Goal: Task Accomplishment & Management: Use online tool/utility

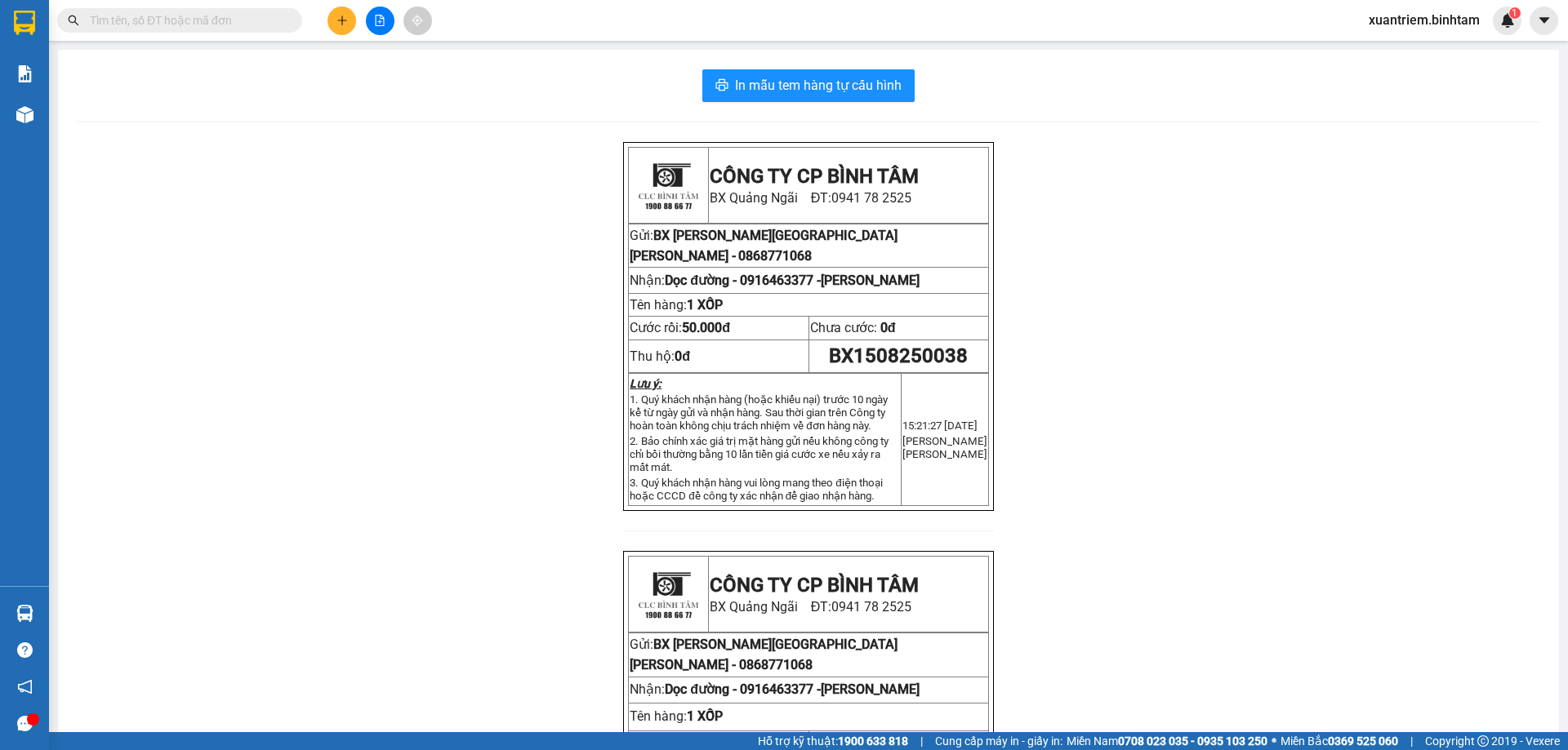
click at [362, 23] on div at bounding box center [379, 21] width 122 height 28
click at [381, 23] on icon "file-add" at bounding box center [380, 21] width 12 height 12
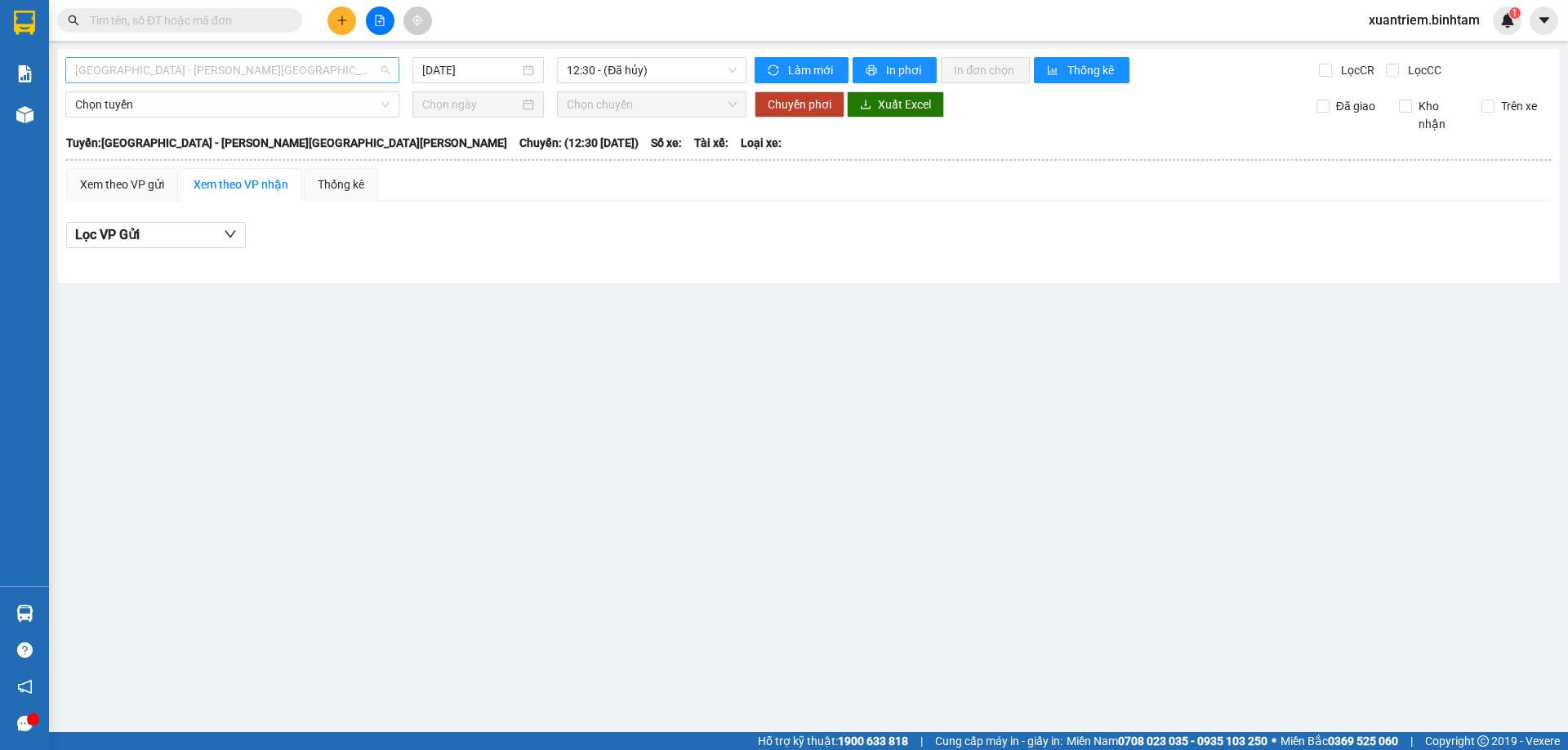
click at [280, 67] on span "[GEOGRAPHIC_DATA] - [PERSON_NAME][GEOGRAPHIC_DATA][PERSON_NAME]" at bounding box center [233, 69] width 315 height 24
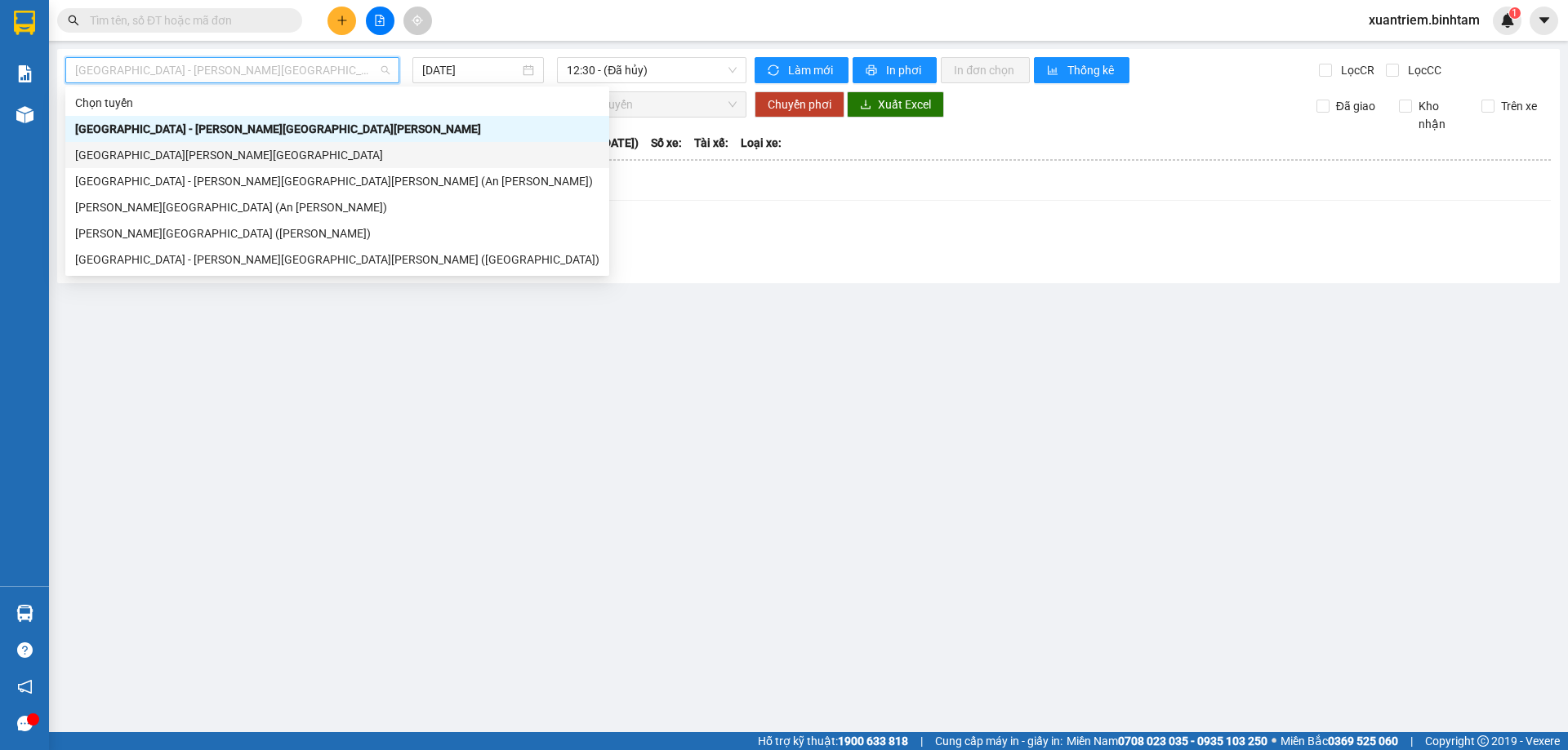
click at [246, 162] on div "[GEOGRAPHIC_DATA][PERSON_NAME][GEOGRAPHIC_DATA]" at bounding box center [337, 155] width 525 height 18
type input "[DATE]"
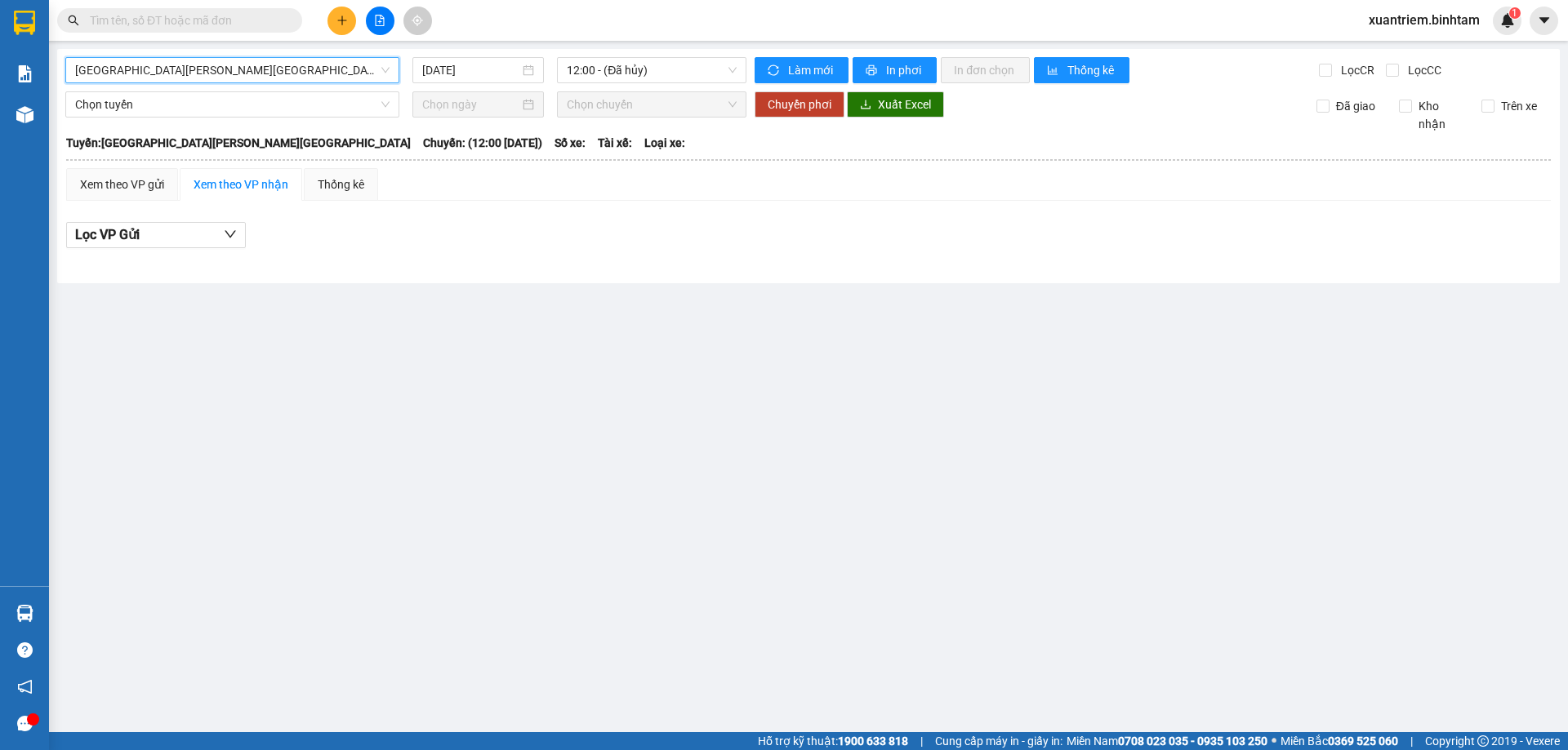
click at [281, 77] on span "[GEOGRAPHIC_DATA][PERSON_NAME][GEOGRAPHIC_DATA]" at bounding box center [233, 69] width 315 height 24
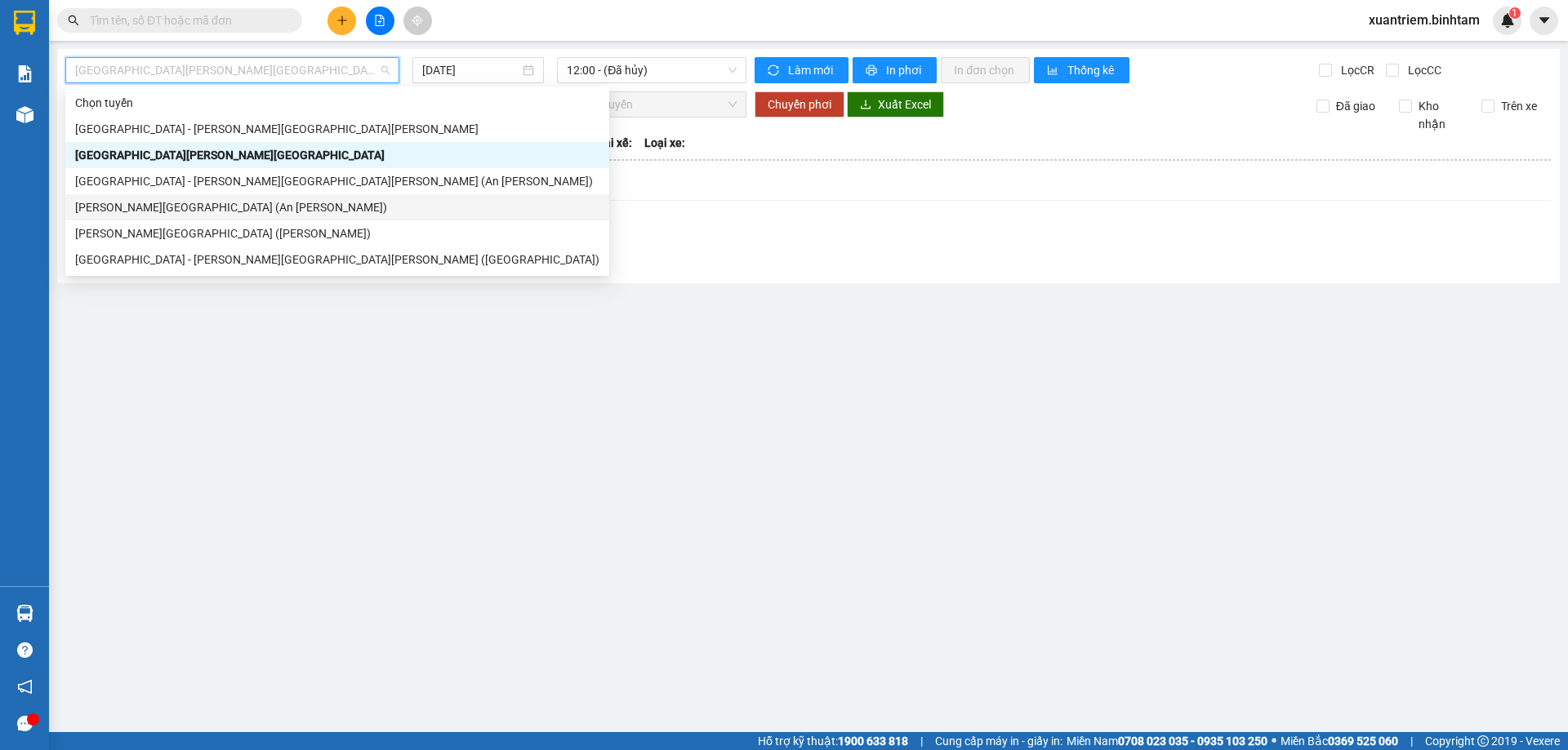
click at [238, 206] on div "[PERSON_NAME][GEOGRAPHIC_DATA] (An [PERSON_NAME])" at bounding box center [337, 207] width 525 height 18
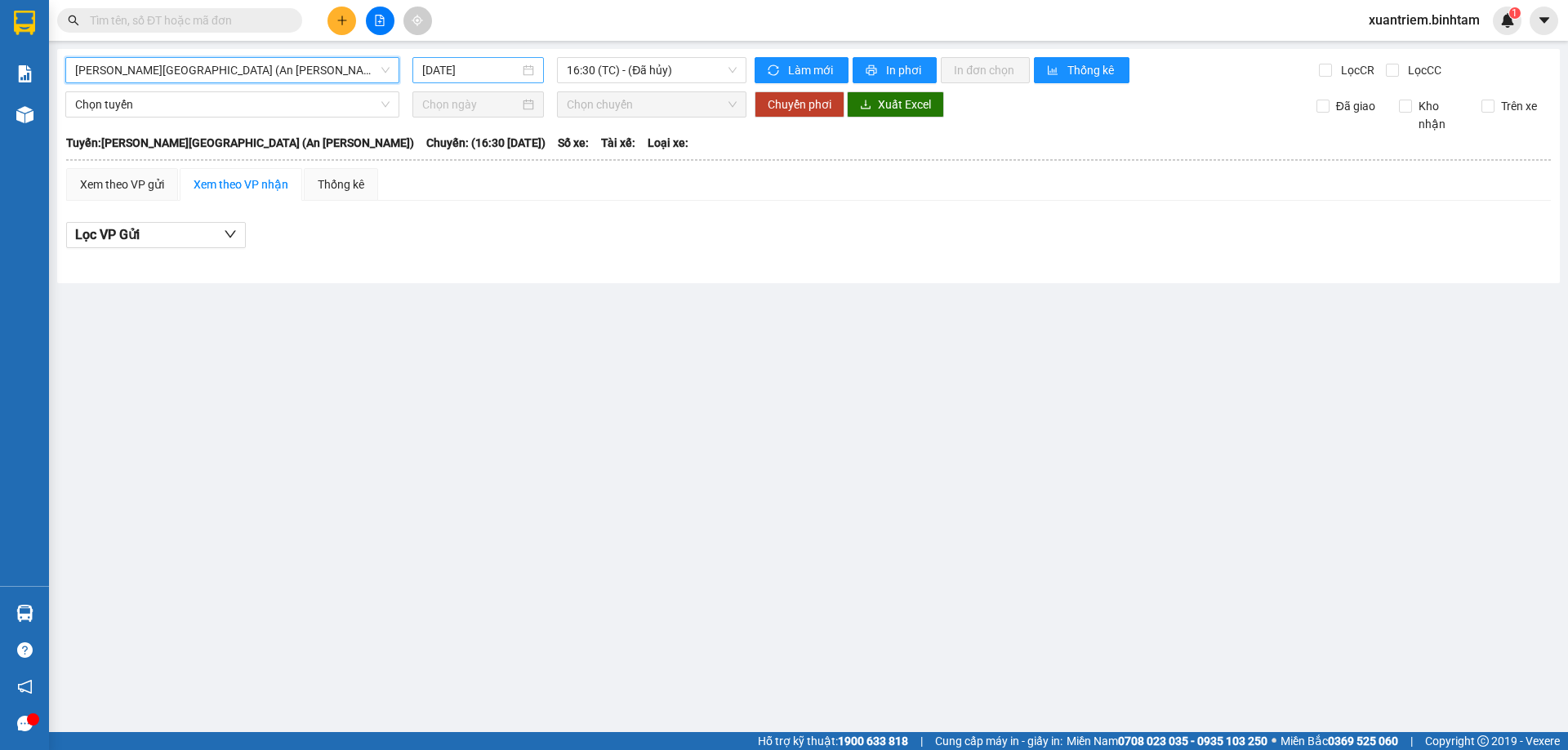
click at [463, 72] on input "[DATE]" at bounding box center [470, 70] width 97 height 18
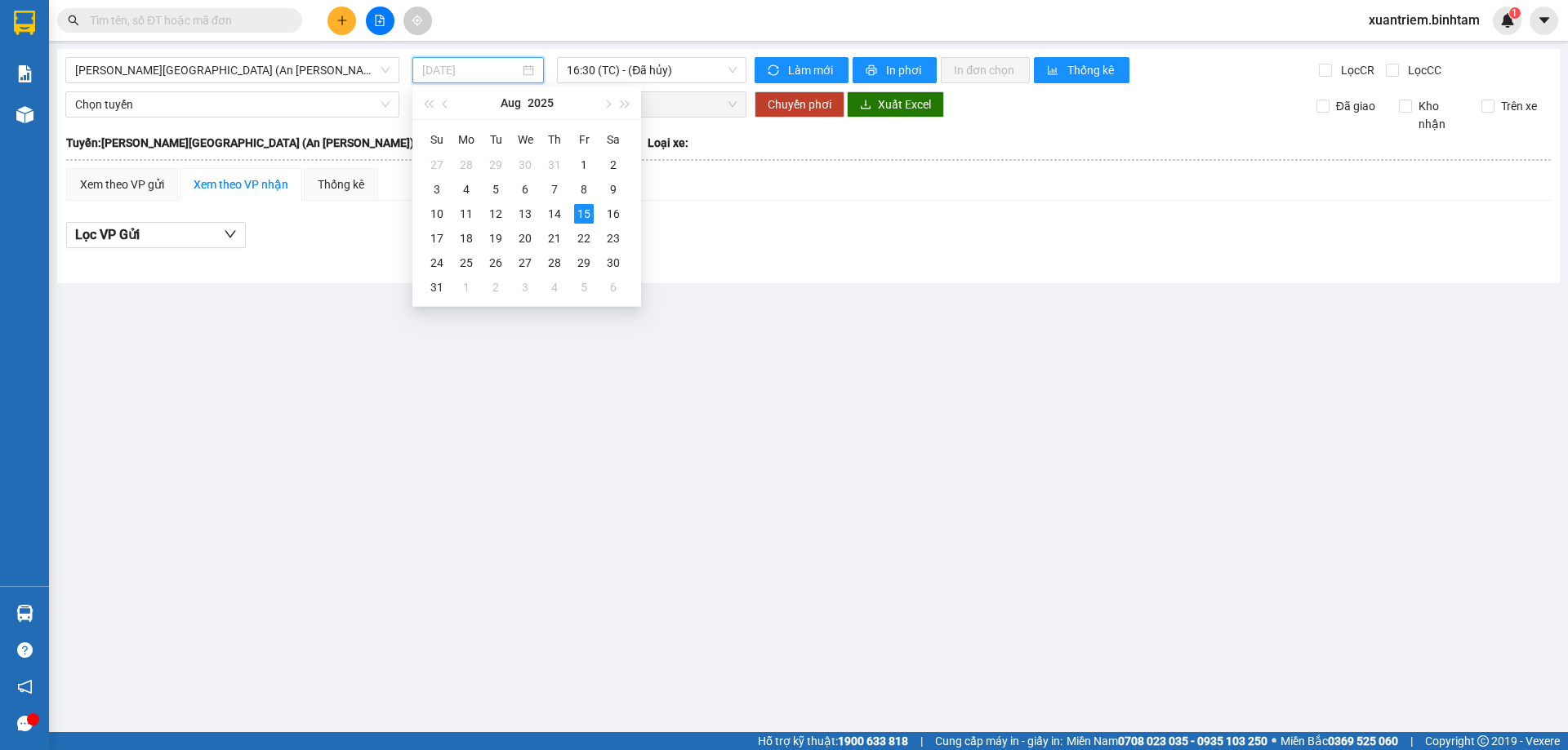
type input "[DATE]"
drag, startPoint x: 586, startPoint y: 216, endPoint x: 624, endPoint y: 110, distance: 112.6
click at [586, 214] on div "15" at bounding box center [584, 214] width 20 height 20
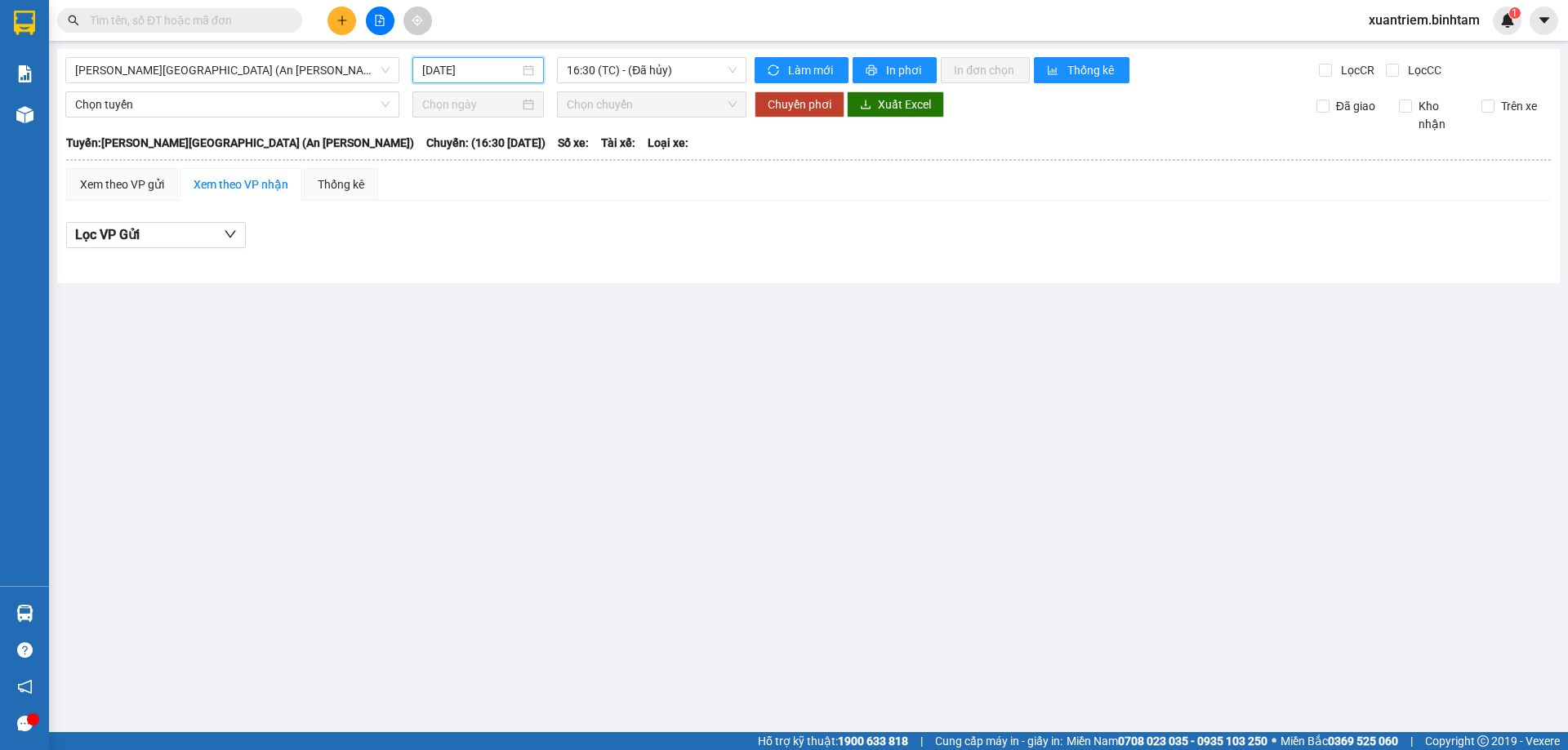
click at [658, 86] on div "[GEOGRAPHIC_DATA][PERSON_NAME][GEOGRAPHIC_DATA] (An [PERSON_NAME]) [DATE] 16:30…" at bounding box center [809, 166] width 1503 height 234
click at [685, 77] on span "16:30 (TC) - (Đã hủy)" at bounding box center [652, 69] width 170 height 24
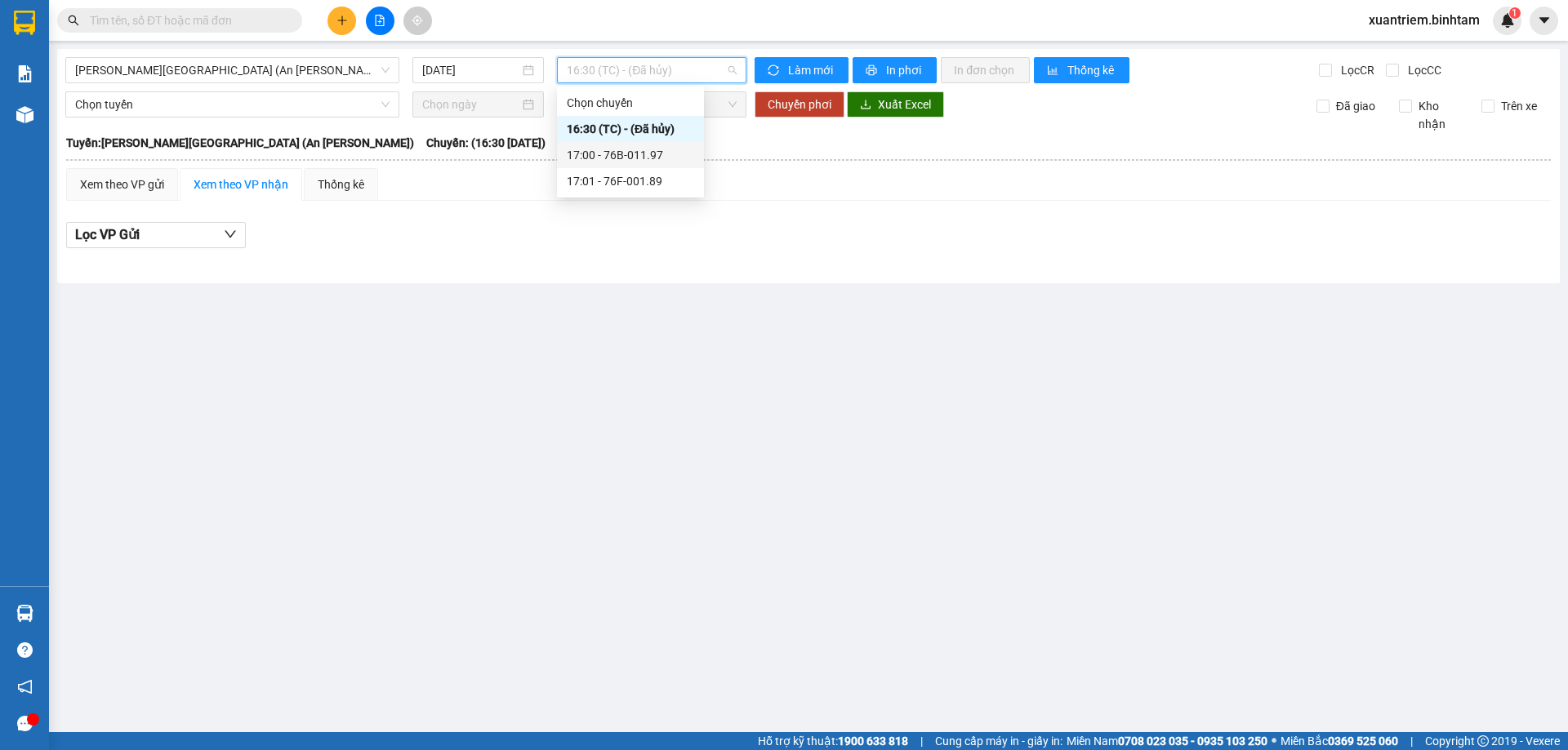
click at [678, 151] on div "17:00 - 76B-011.97" at bounding box center [630, 155] width 127 height 18
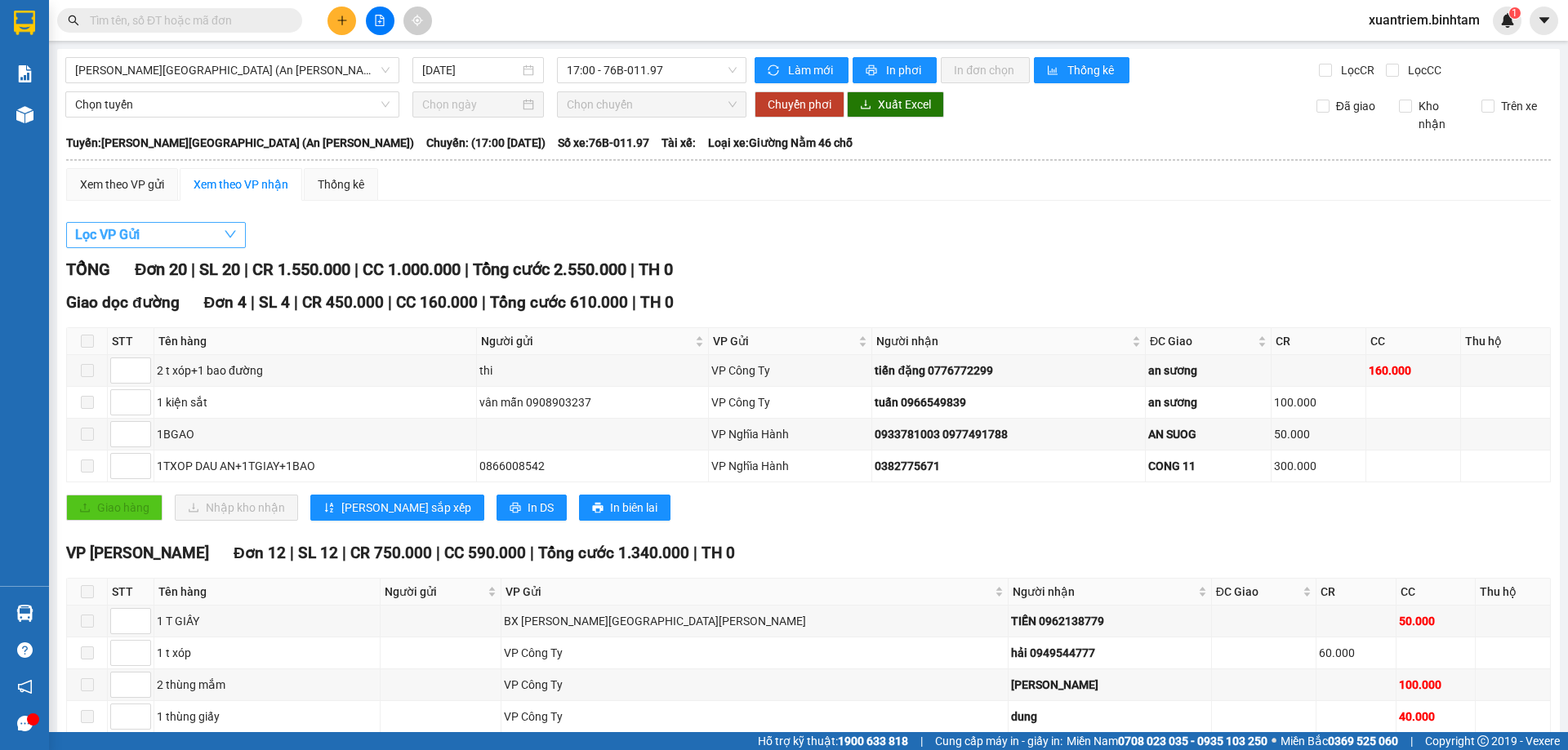
click at [222, 229] on button "Lọc VP Gửi" at bounding box center [156, 234] width 180 height 26
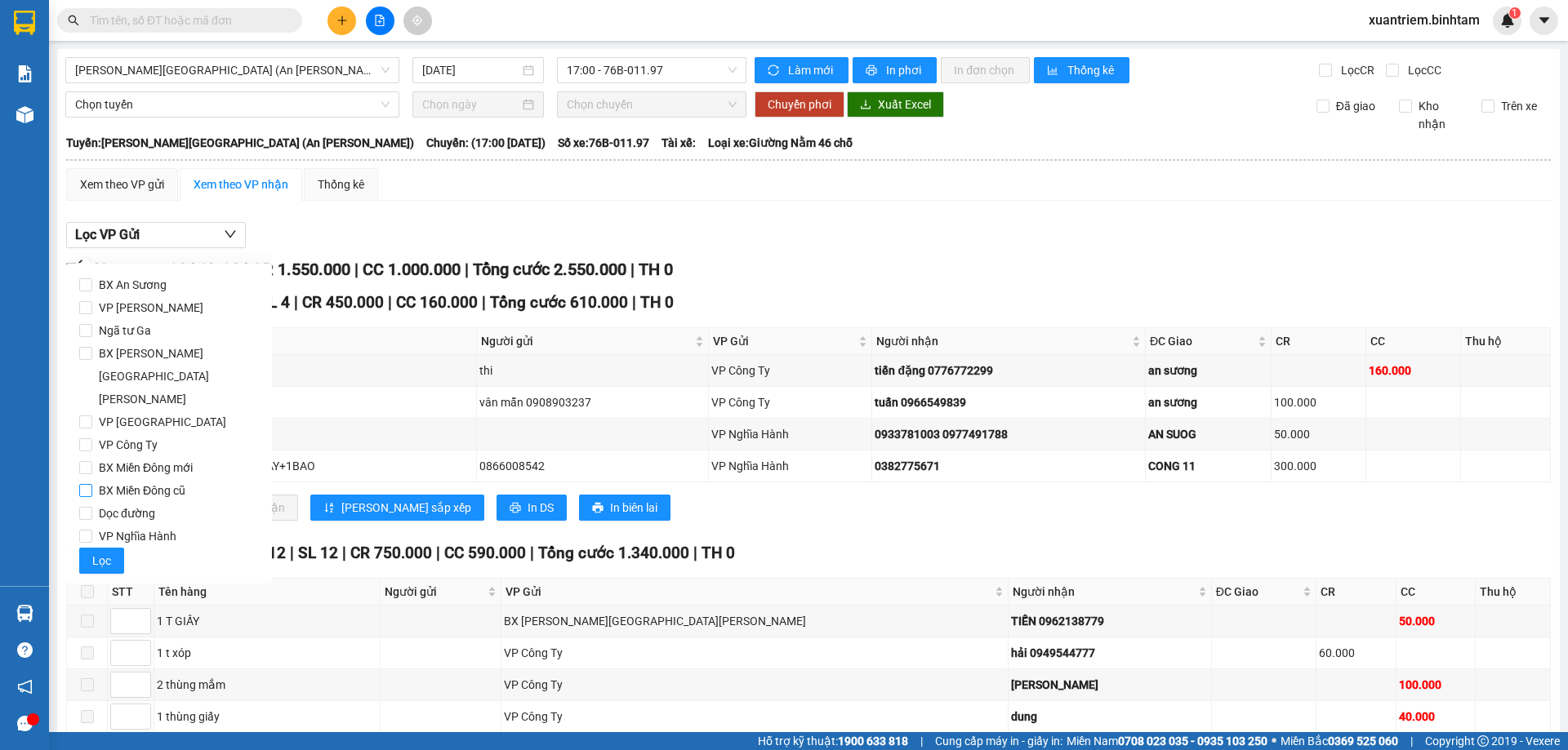
drag, startPoint x: 161, startPoint y: 353, endPoint x: 146, endPoint y: 451, distance: 99.1
click at [161, 354] on span "BX [PERSON_NAME][GEOGRAPHIC_DATA][PERSON_NAME]" at bounding box center [175, 376] width 167 height 68
click at [92, 354] on input "BX [PERSON_NAME][GEOGRAPHIC_DATA][PERSON_NAME]" at bounding box center [85, 353] width 13 height 13
checkbox input "true"
click at [129, 524] on span "VP Nghĩa Hành" at bounding box center [137, 535] width 91 height 22
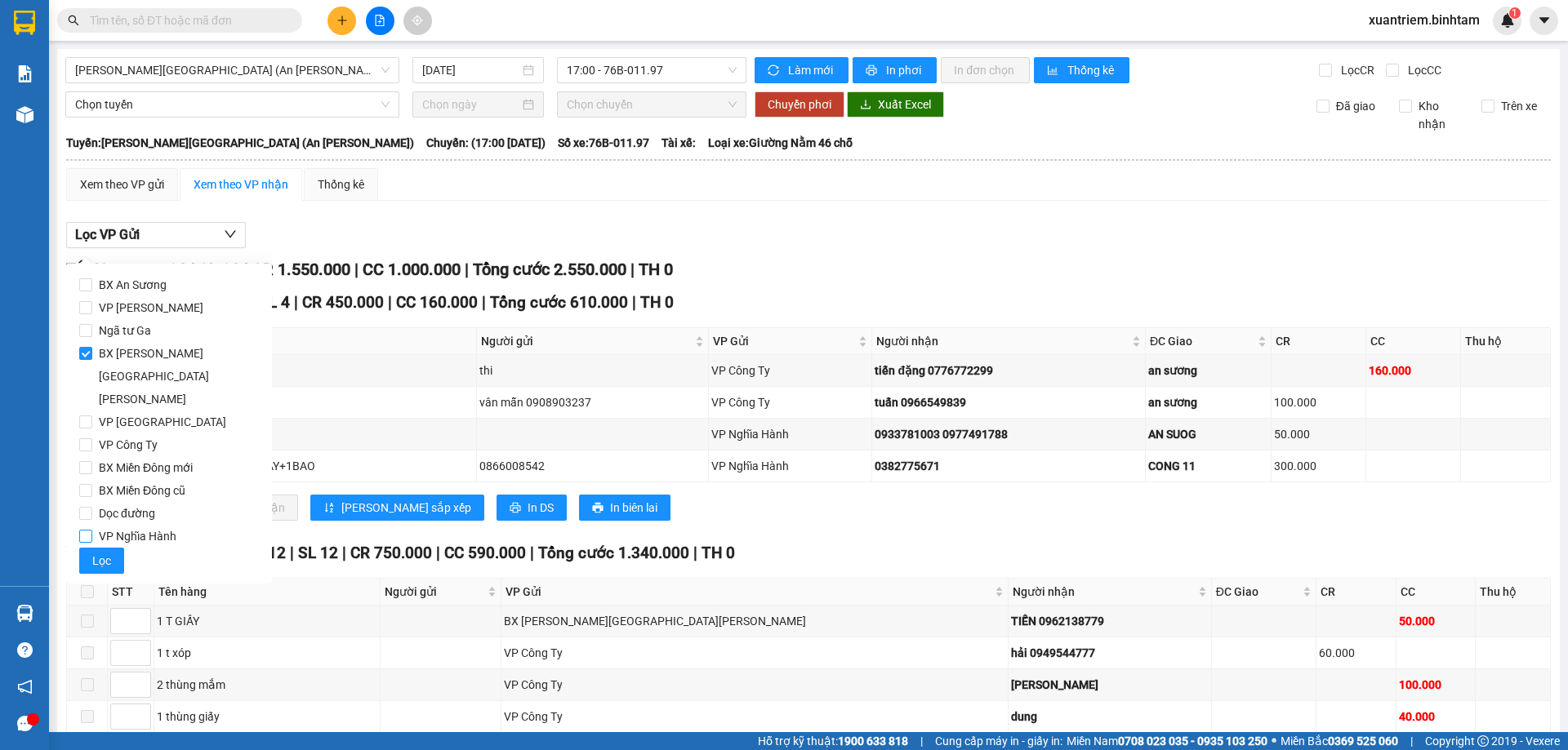
click at [92, 529] on input "VP Nghĩa Hành" at bounding box center [85, 535] width 13 height 13
checkbox input "true"
click at [109, 552] on span "Lọc" at bounding box center [101, 561] width 19 height 18
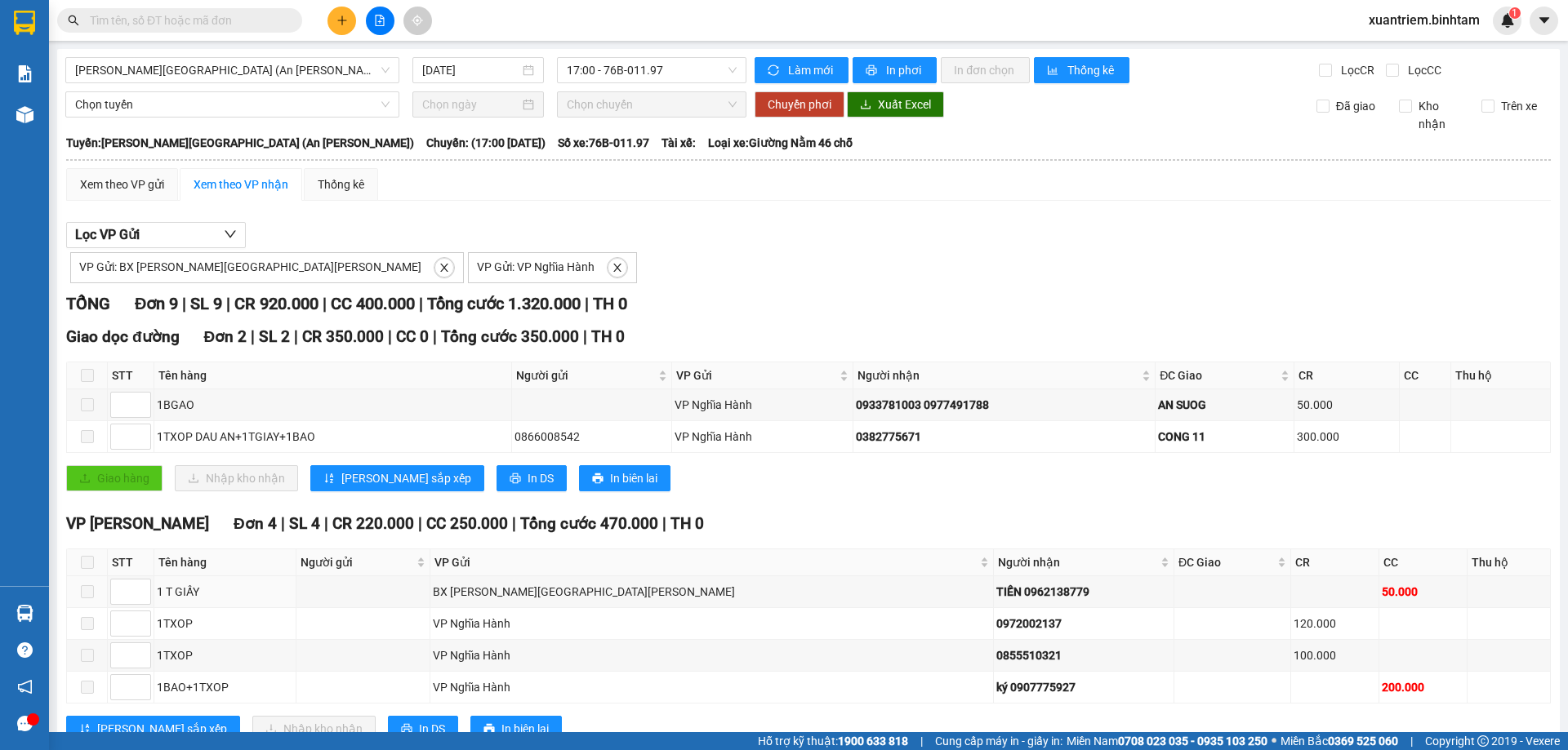
scroll to position [245, 0]
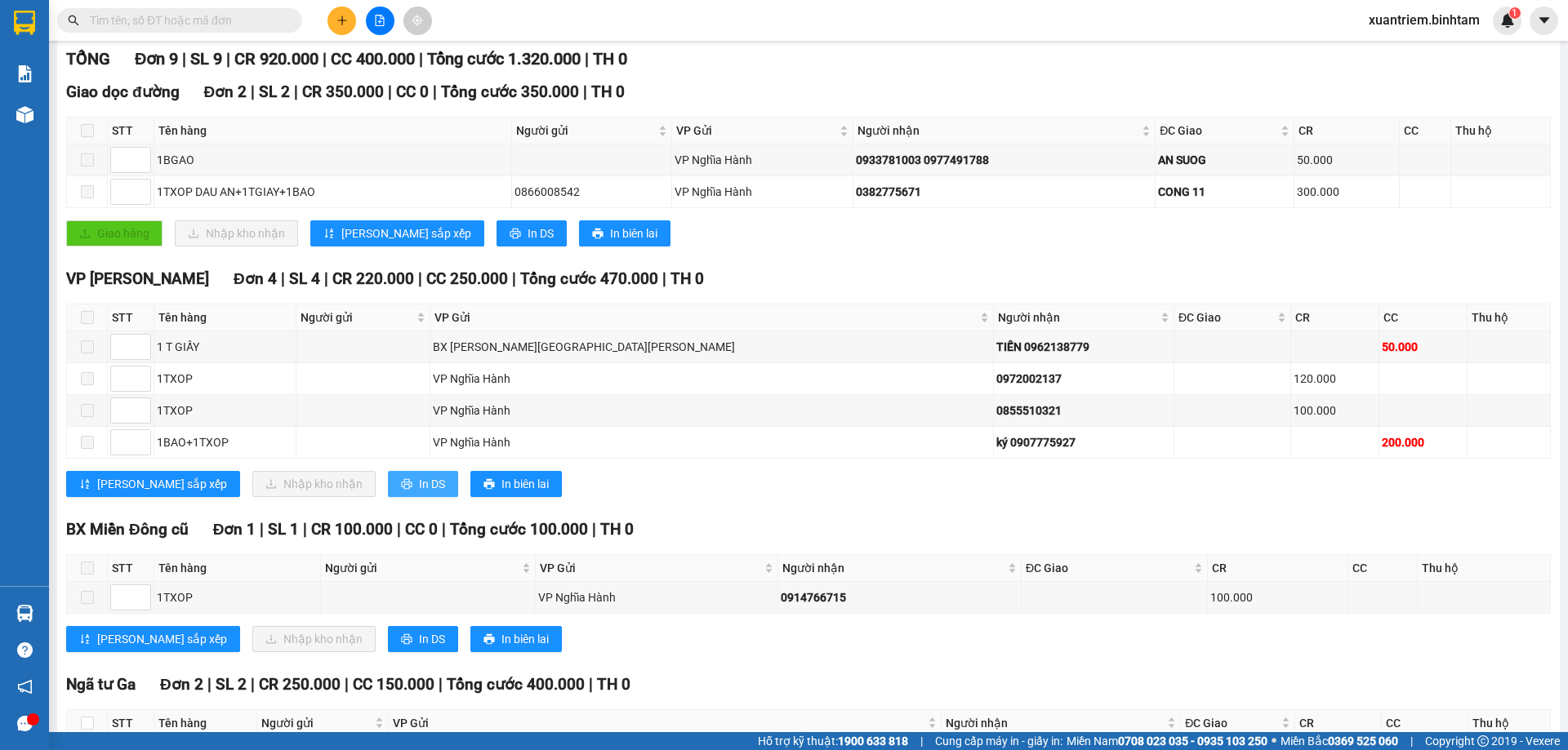
click at [419, 476] on span "In DS" at bounding box center [432, 483] width 26 height 18
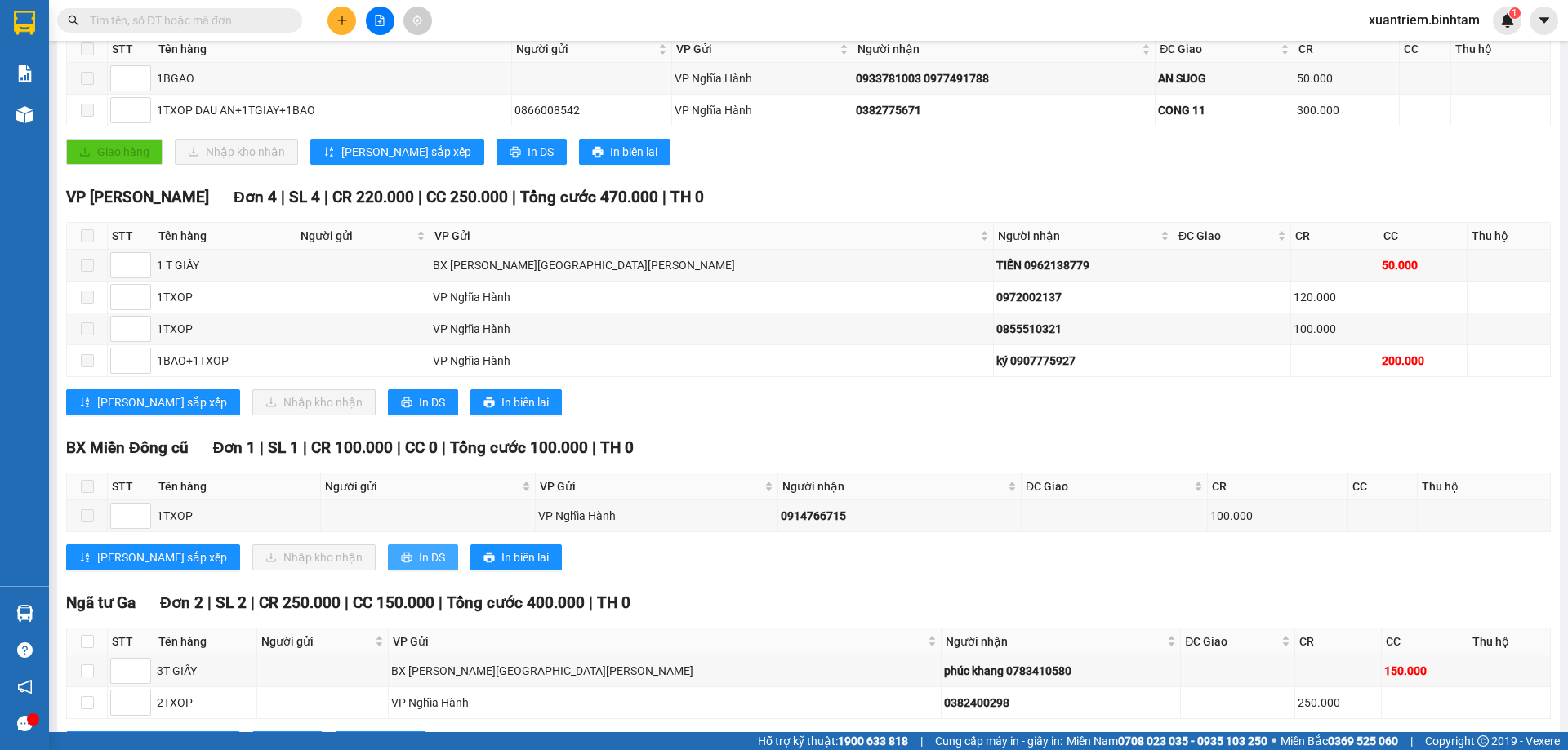
scroll to position [397, 0]
